Goal: Communication & Community: Ask a question

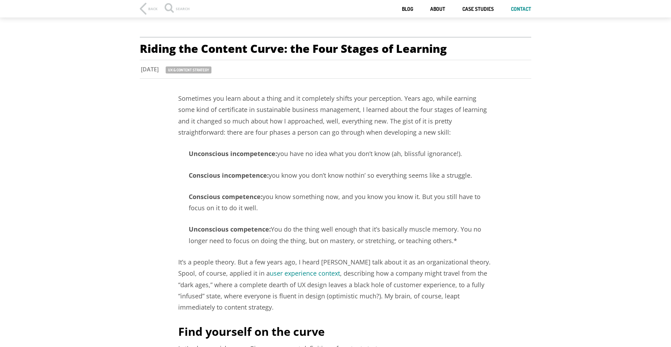
click at [525, 11] on link "Contact" at bounding box center [521, 9] width 20 height 7
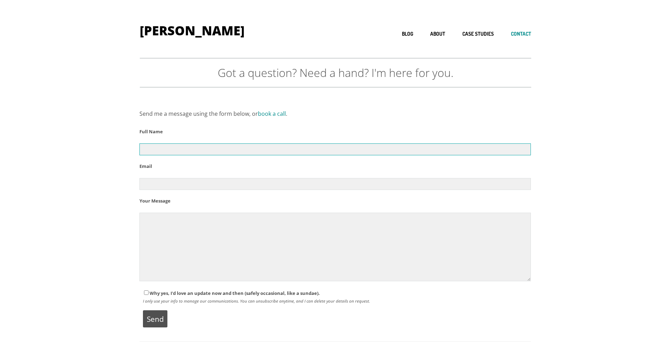
click at [152, 148] on input "Contact form" at bounding box center [336, 149] width 392 height 12
type input "Radhakris"
